Goal: Task Accomplishment & Management: Manage account settings

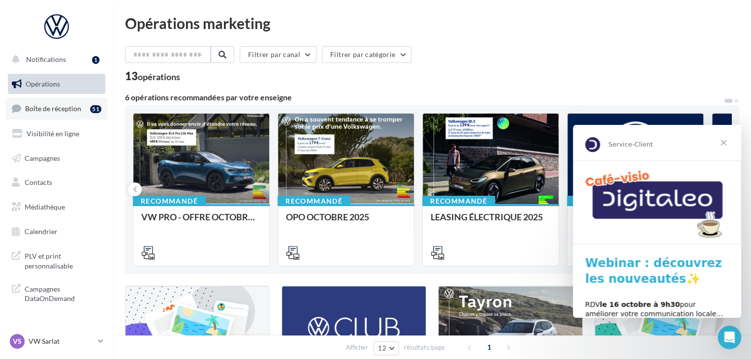
click at [64, 109] on span "Boîte de réception" at bounding box center [53, 108] width 56 height 8
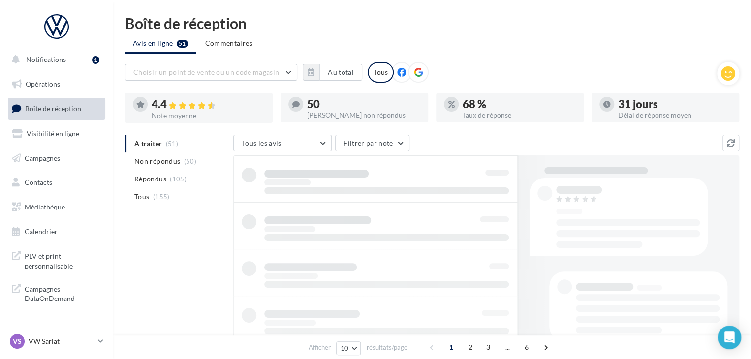
click at [175, 161] on span "Non répondus" at bounding box center [157, 161] width 46 height 10
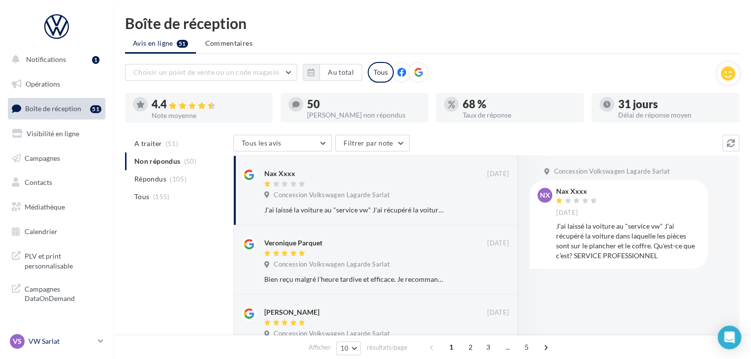
click at [59, 342] on p "VW Sarlat" at bounding box center [61, 341] width 65 height 10
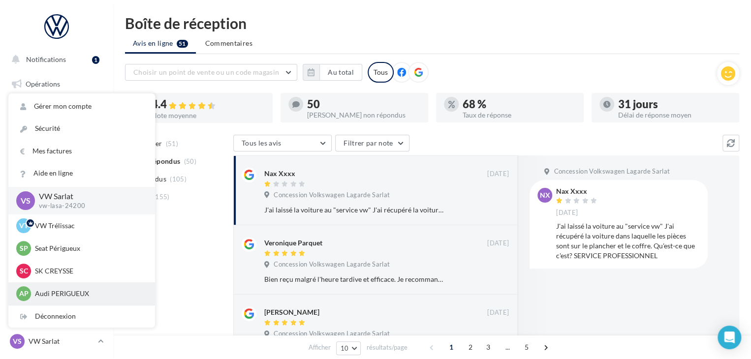
click at [61, 288] on div "AP Audi PERIGUEUX audi-peri-pau" at bounding box center [81, 293] width 131 height 15
